Goal: Information Seeking & Learning: Check status

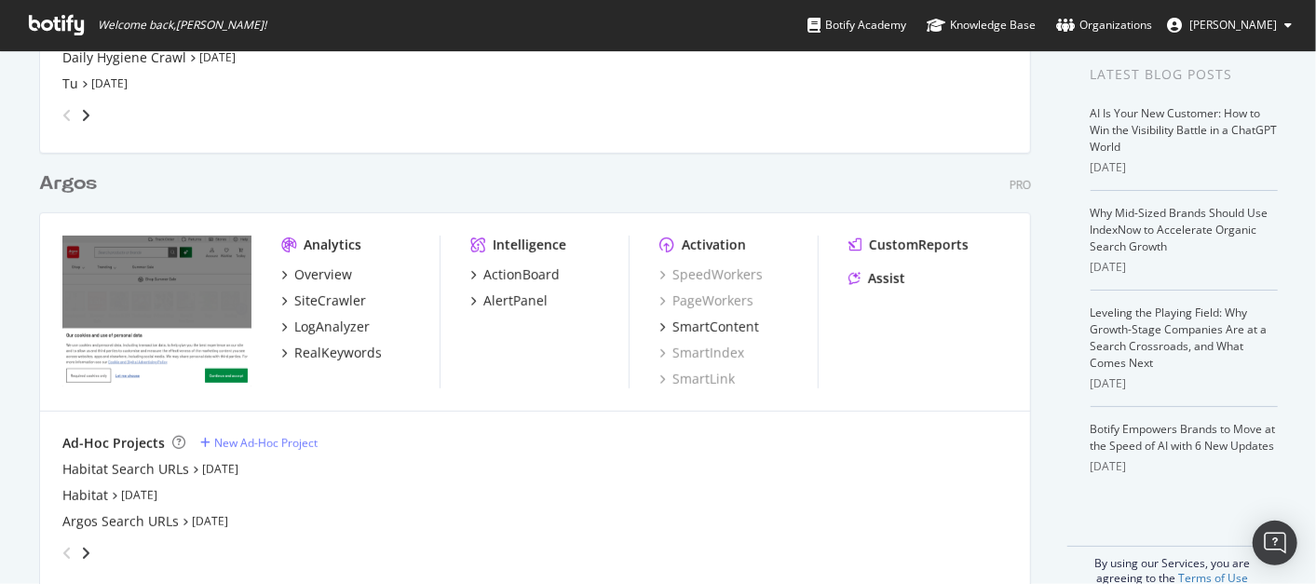
scroll to position [421, 0]
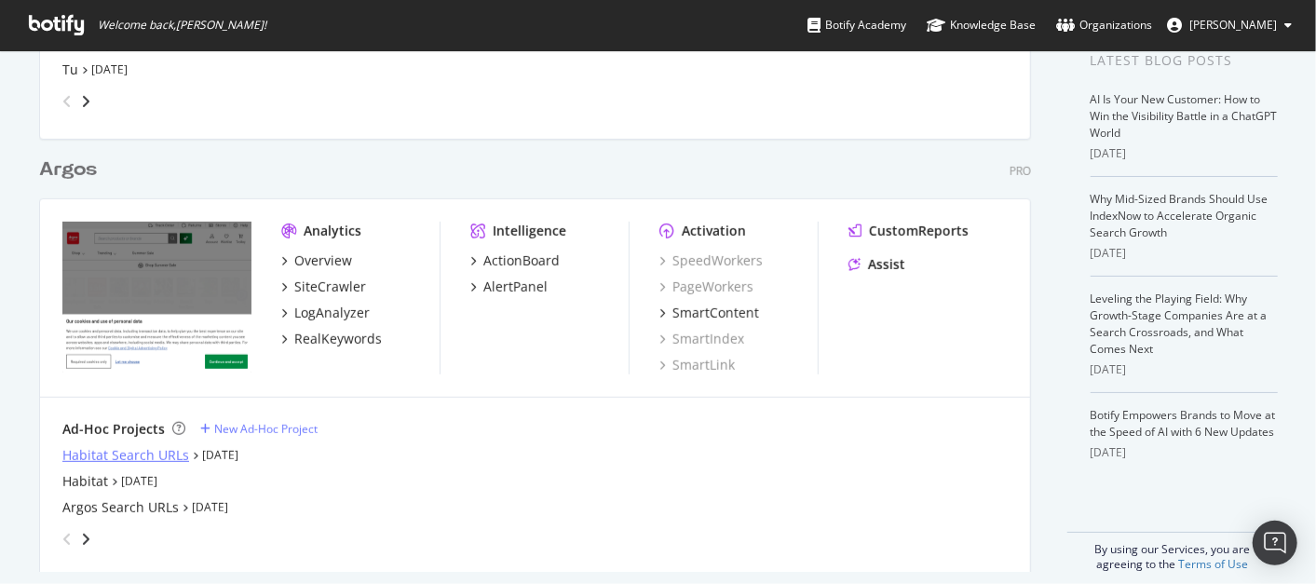
click at [130, 455] on div "Habitat Search URLs" at bounding box center [125, 455] width 127 height 19
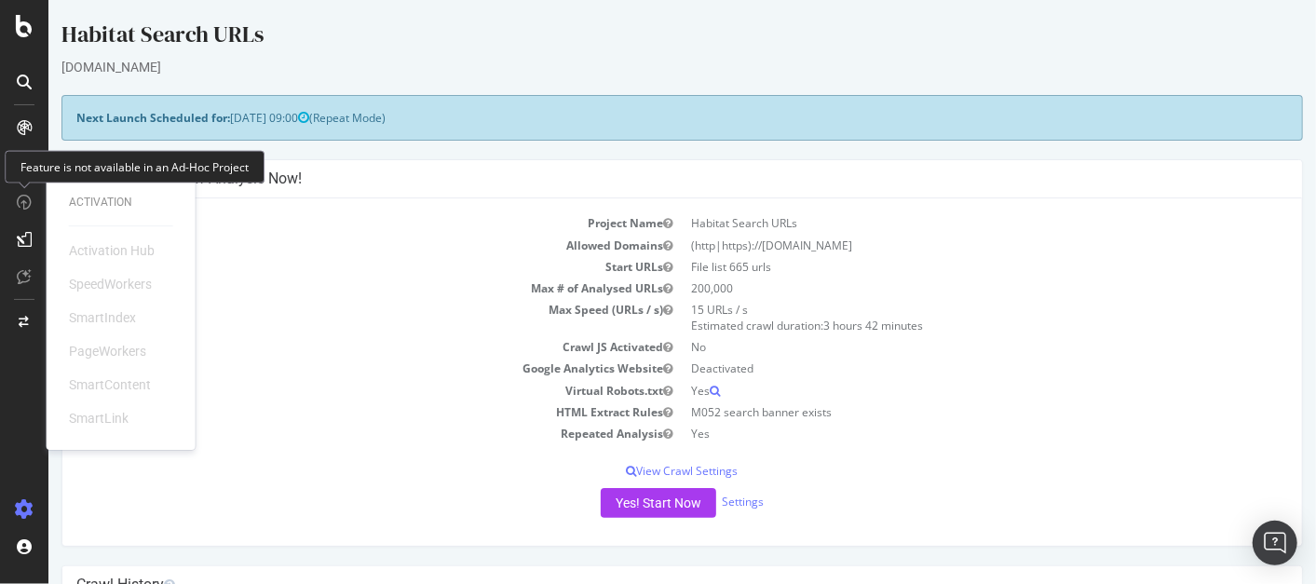
click at [20, 15] on icon at bounding box center [24, 26] width 17 height 22
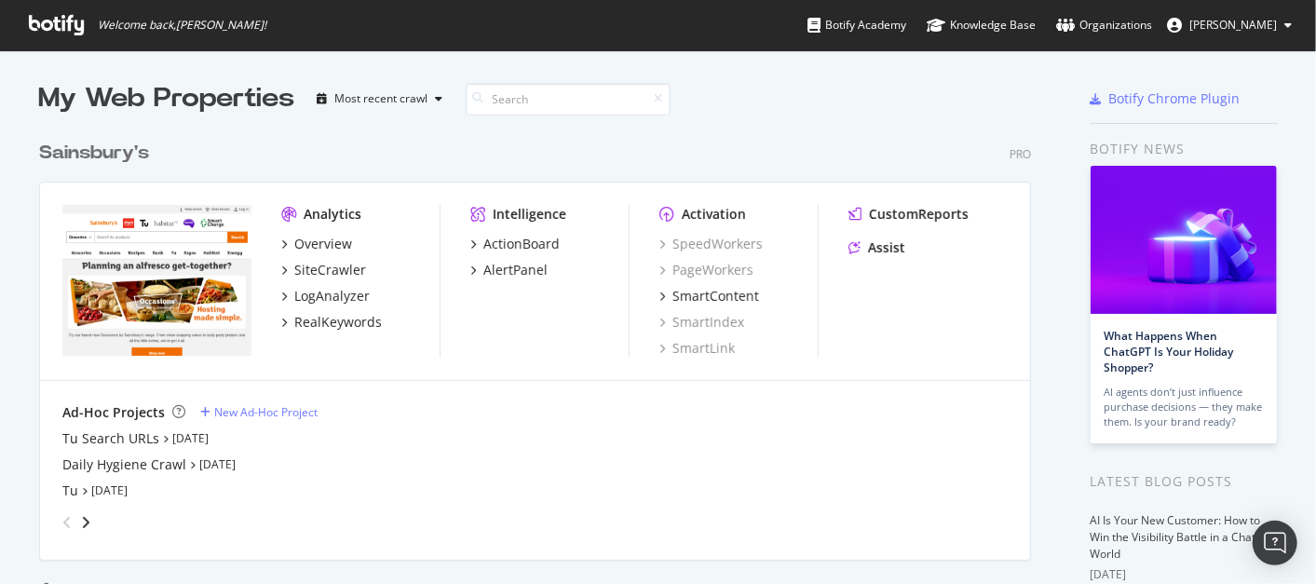
scroll to position [439, 0]
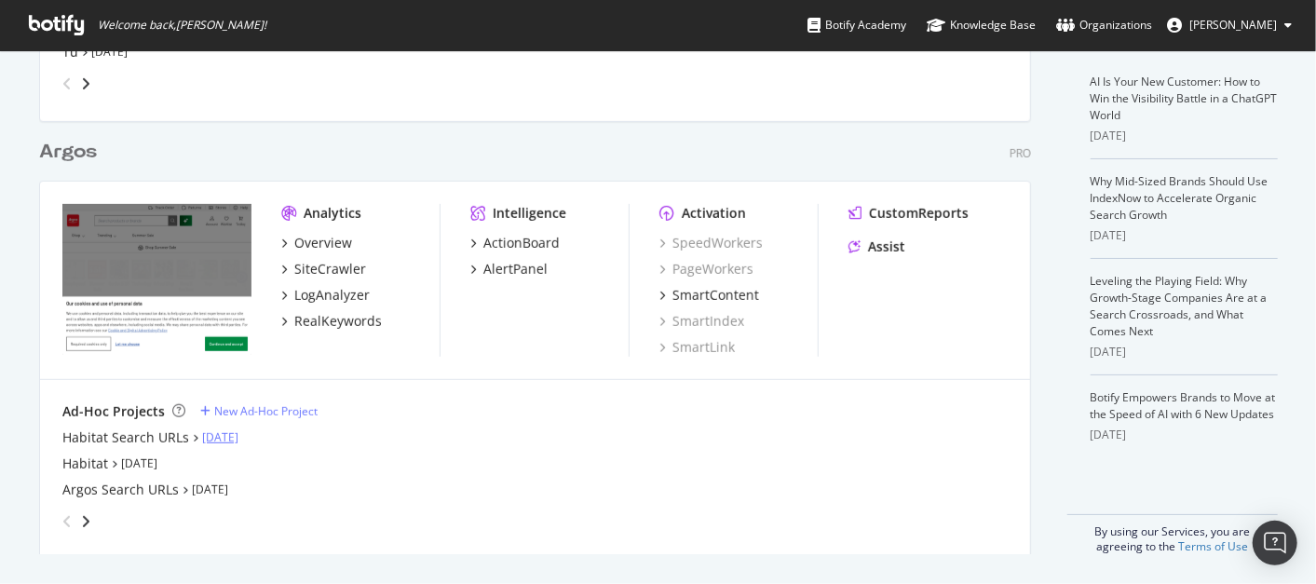
click at [233, 436] on link "[DATE]" at bounding box center [220, 437] width 36 height 16
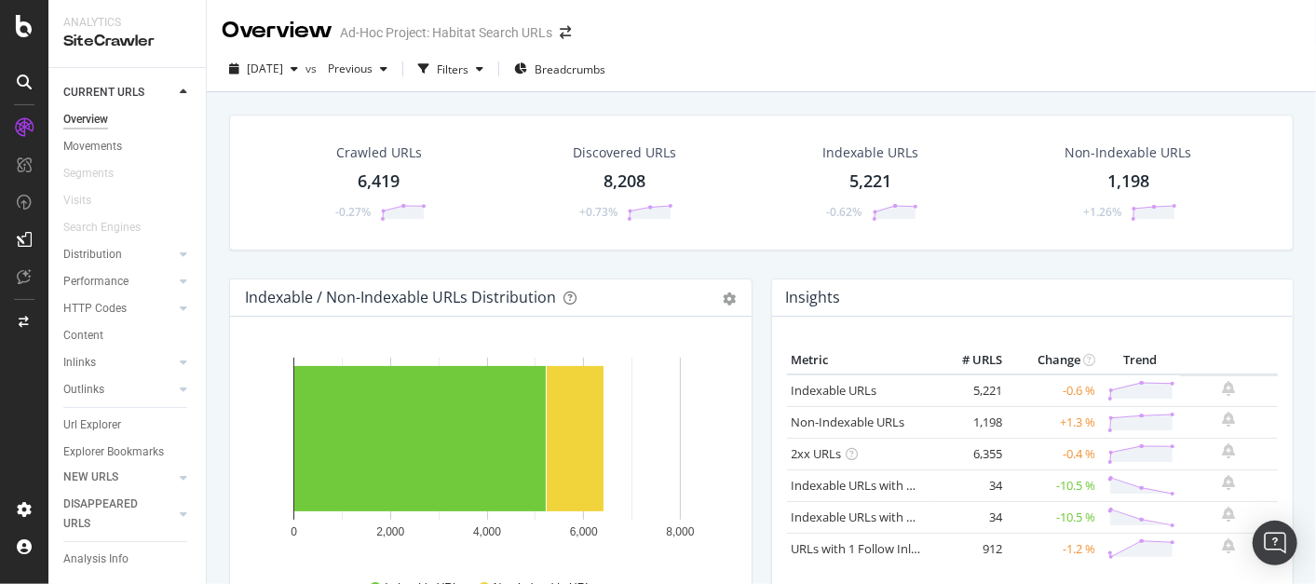
scroll to position [33, 0]
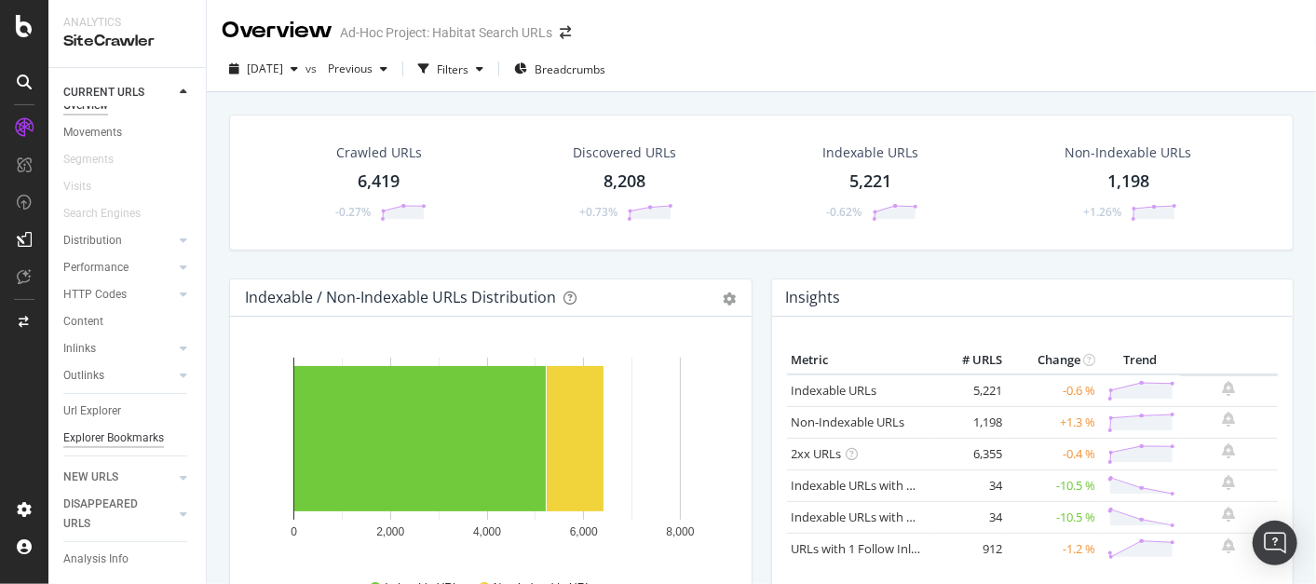
click at [91, 429] on div "Explorer Bookmarks" at bounding box center [113, 439] width 101 height 20
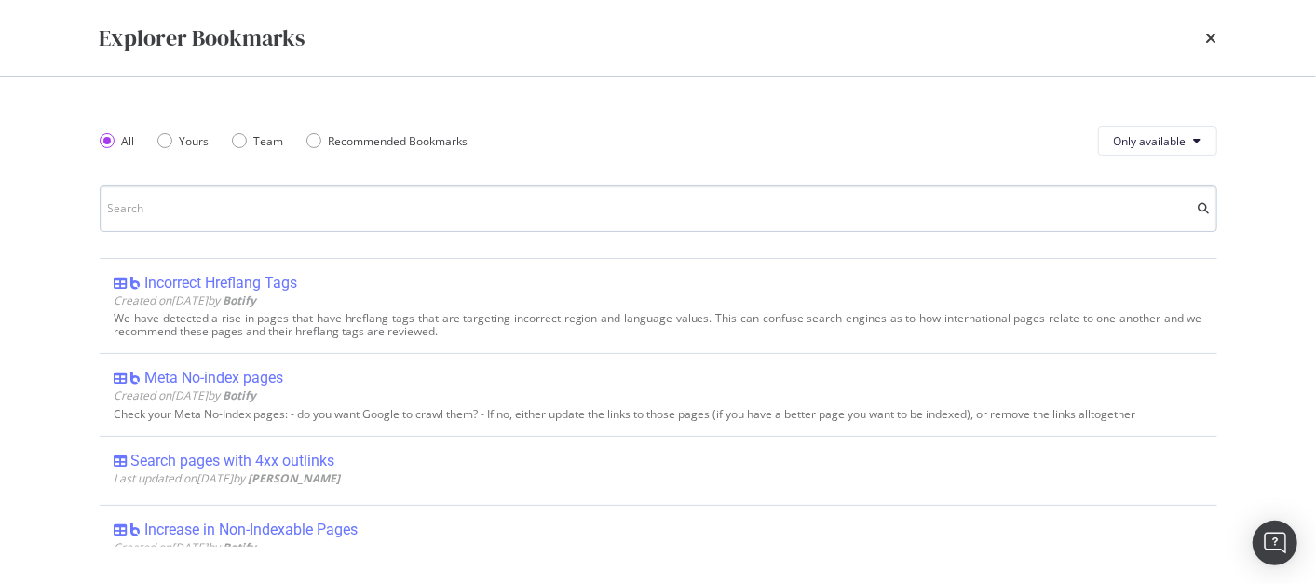
click at [307, 194] on input "modal" at bounding box center [659, 208] width 1118 height 47
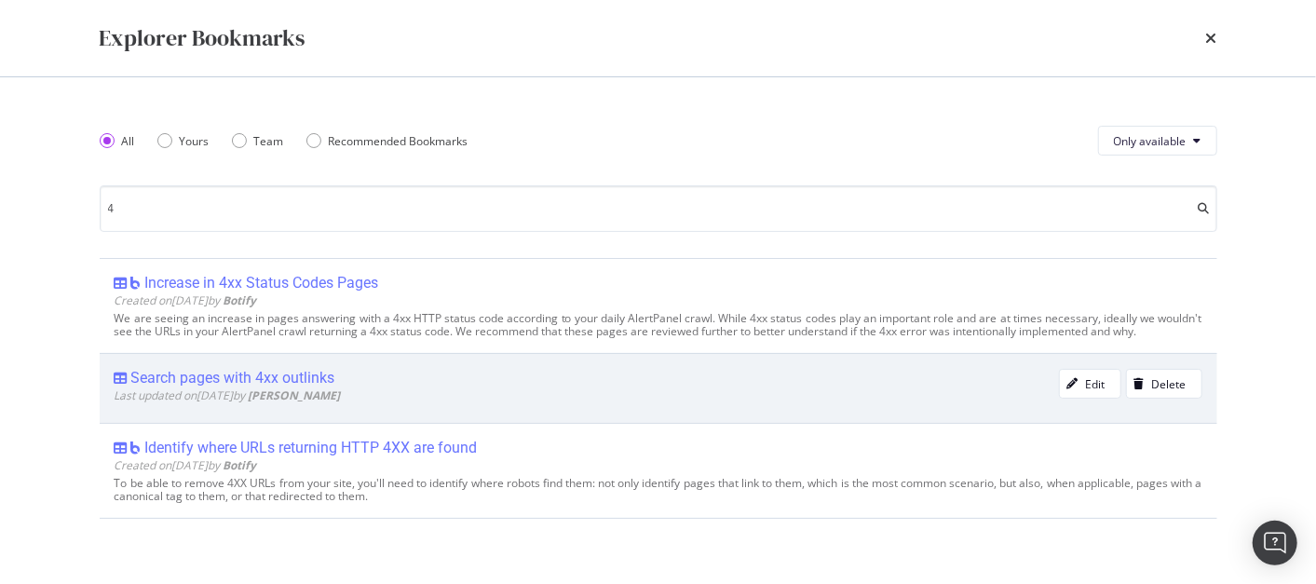
type input "4"
click at [293, 384] on div "Search pages with 4xx outlinks" at bounding box center [233, 378] width 204 height 19
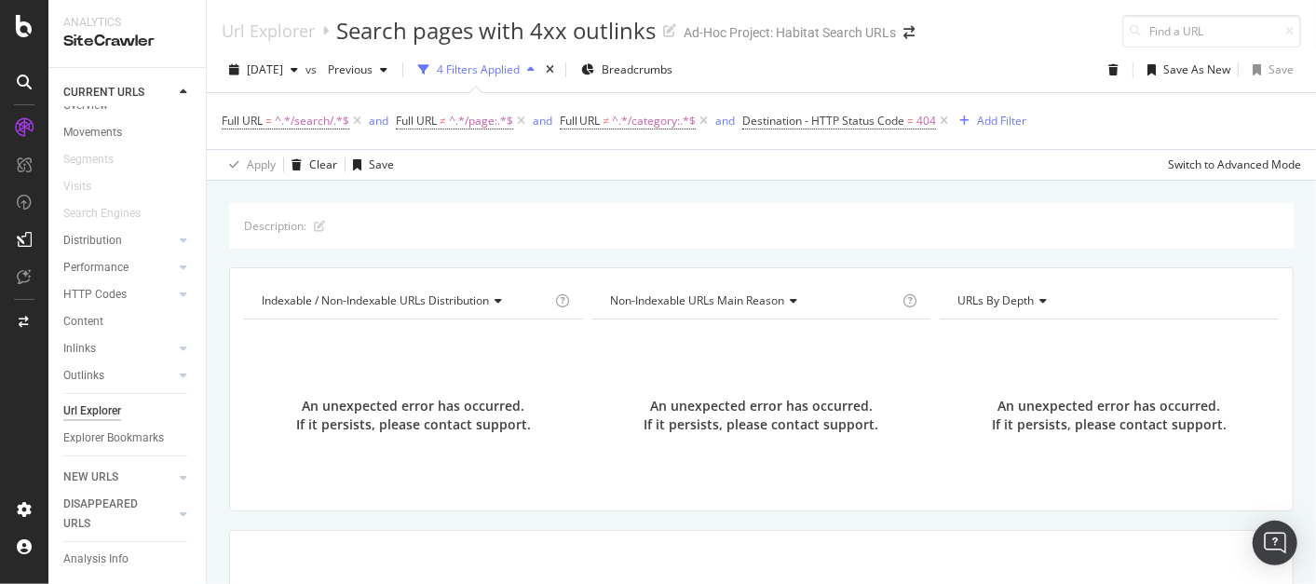
click at [26, 15] on icon at bounding box center [24, 26] width 17 height 22
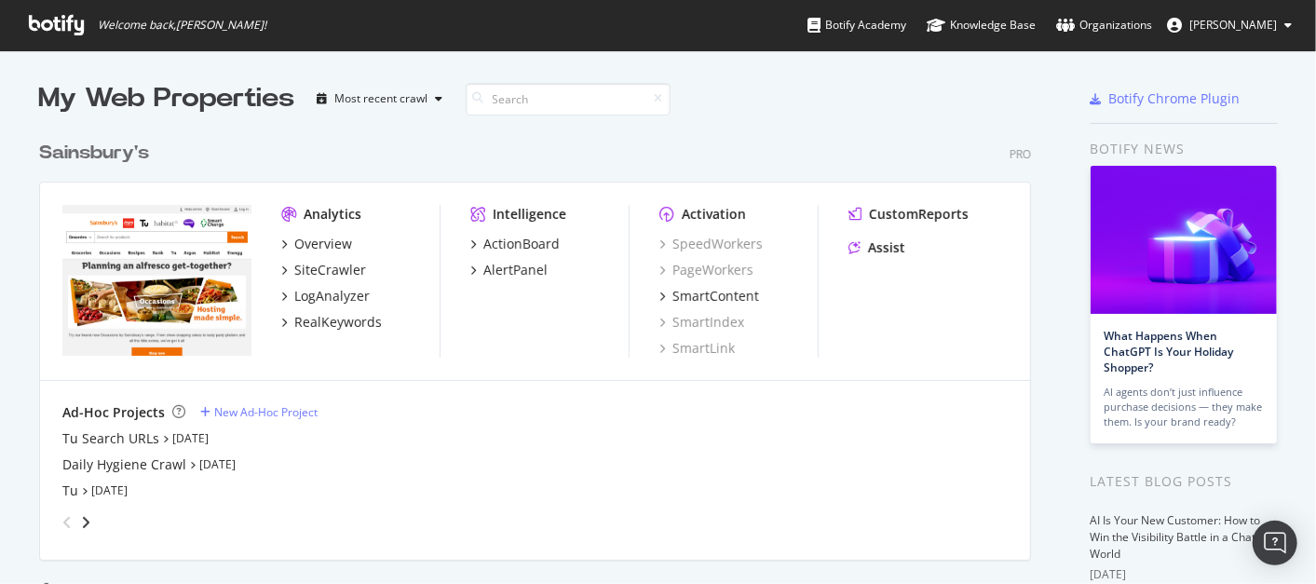
scroll to position [567, 1285]
